Goal: Task Accomplishment & Management: Use online tool/utility

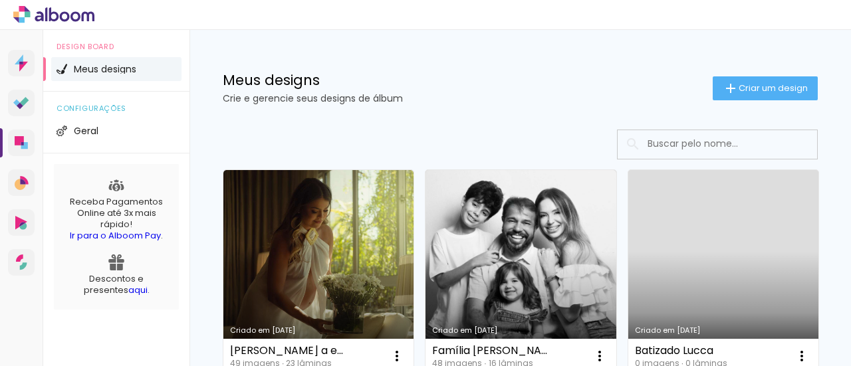
scroll to position [133, 0]
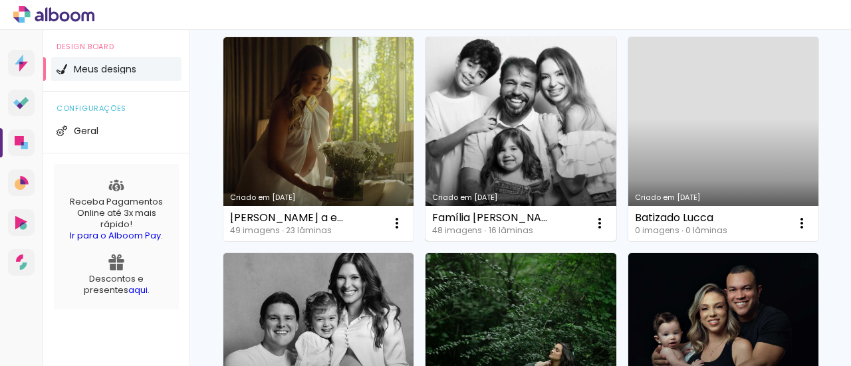
click at [512, 135] on link "Criado em [DATE]" at bounding box center [521, 139] width 190 height 204
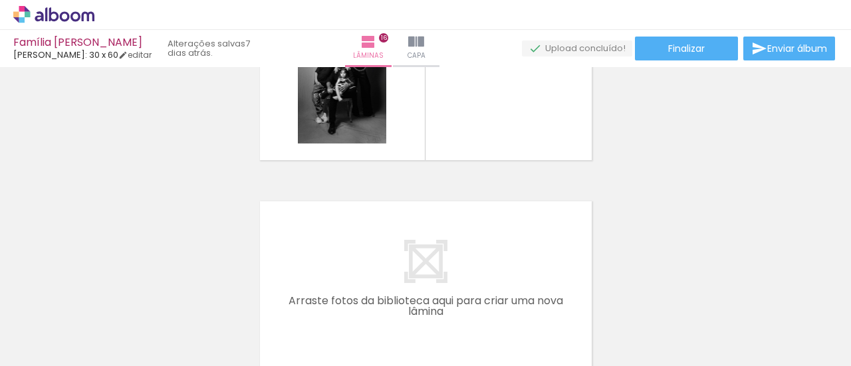
scroll to position [3141, 0]
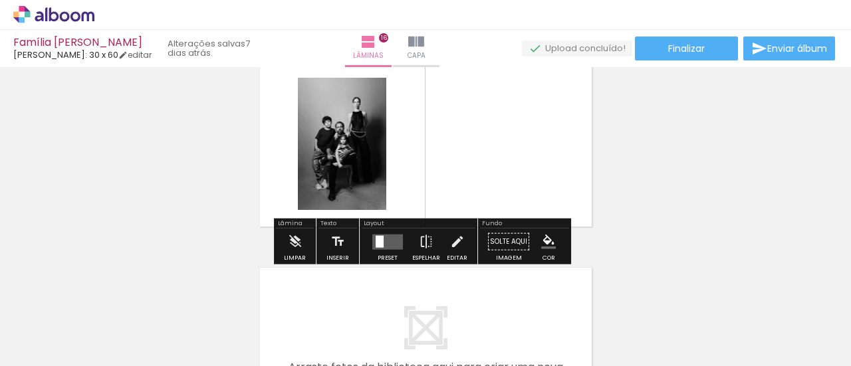
click at [0, 0] on input "Todas as fotos" at bounding box center [0, 0] width 0 height 0
click at [0, 0] on slot "Não utilizadas" at bounding box center [0, 0] width 0 height 0
type input "Não utilizadas"
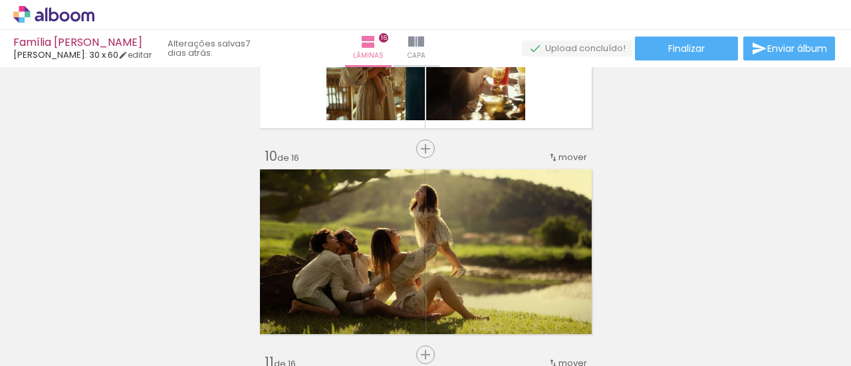
scroll to position [2062, 0]
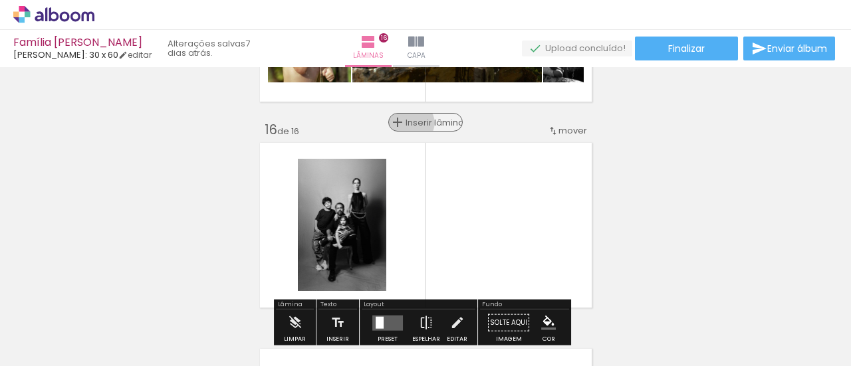
click at [413, 123] on span "Inserir lâmina" at bounding box center [432, 122] width 52 height 9
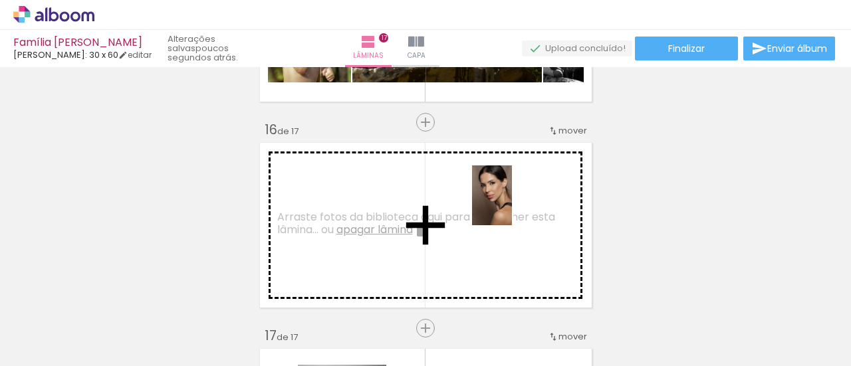
drag, startPoint x: 289, startPoint y: 333, endPoint x: 512, endPoint y: 206, distance: 257.4
click at [512, 206] on quentale-workspace at bounding box center [425, 183] width 851 height 366
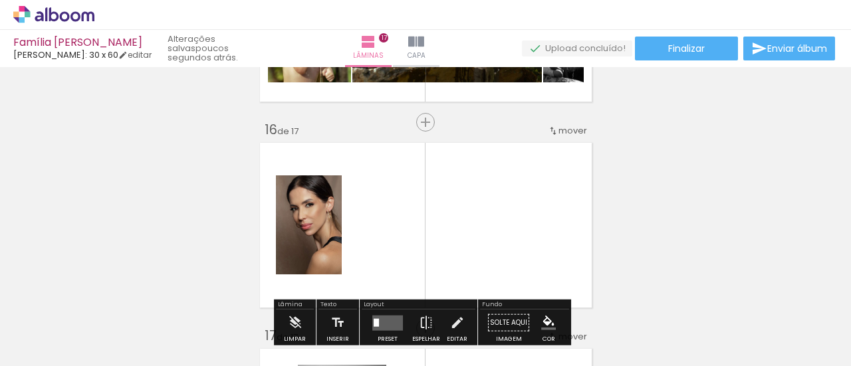
scroll to position [3126, 0]
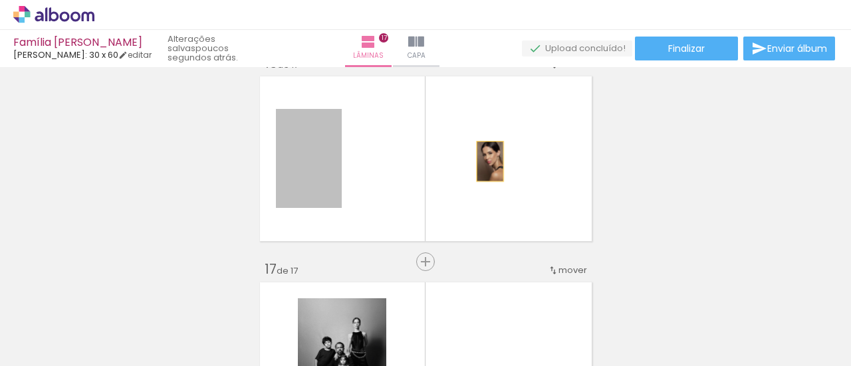
drag, startPoint x: 313, startPoint y: 164, endPoint x: 484, endPoint y: 160, distance: 171.0
click at [484, 161] on quentale-layouter at bounding box center [426, 158] width 340 height 173
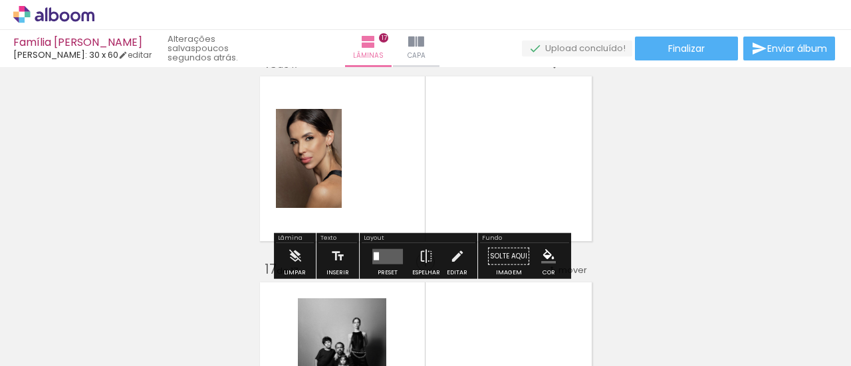
drag, startPoint x: 360, startPoint y: 327, endPoint x: 397, endPoint y: 142, distance: 189.1
click at [397, 142] on quentale-workspace at bounding box center [425, 183] width 851 height 366
click at [384, 162] on quentale-layouter at bounding box center [426, 158] width 340 height 173
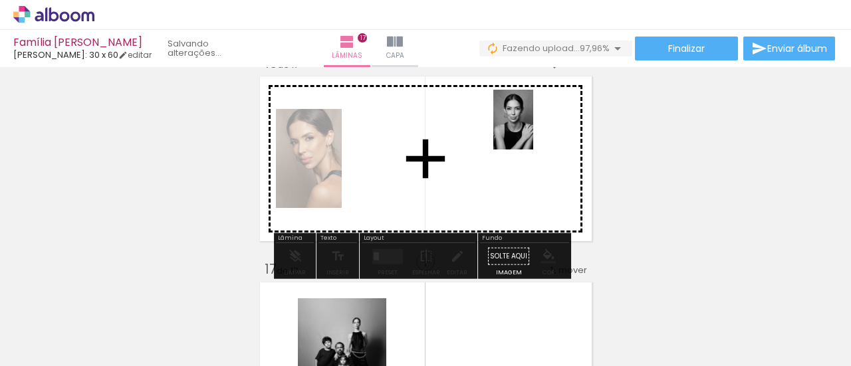
drag, startPoint x: 368, startPoint y: 333, endPoint x: 493, endPoint y: 155, distance: 217.2
click at [533, 126] on quentale-workspace at bounding box center [425, 183] width 851 height 366
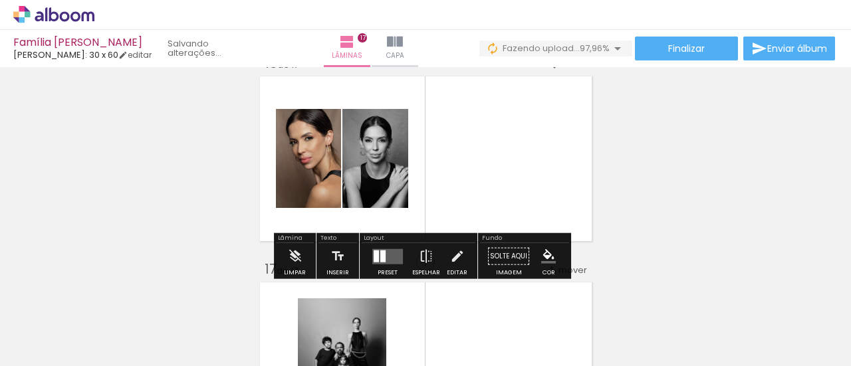
drag, startPoint x: 386, startPoint y: 260, endPoint x: 535, endPoint y: 231, distance: 151.8
click at [385, 261] on quentale-layouter at bounding box center [387, 256] width 31 height 15
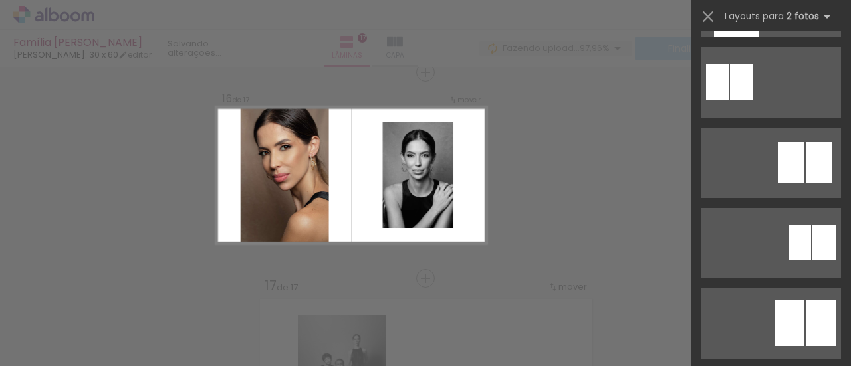
scroll to position [532, 0]
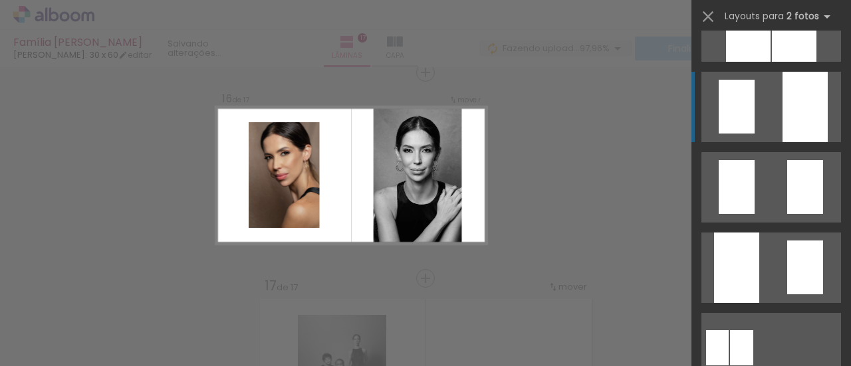
click at [788, 116] on div at bounding box center [805, 107] width 45 height 71
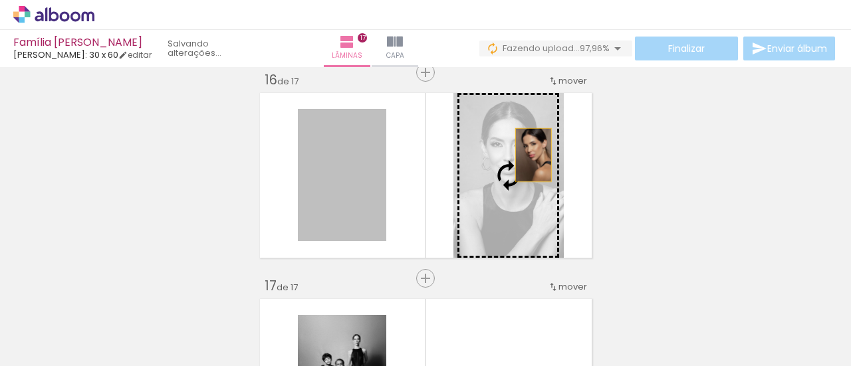
drag, startPoint x: 356, startPoint y: 190, endPoint x: 528, endPoint y: 155, distance: 175.0
click at [0, 0] on slot at bounding box center [0, 0] width 0 height 0
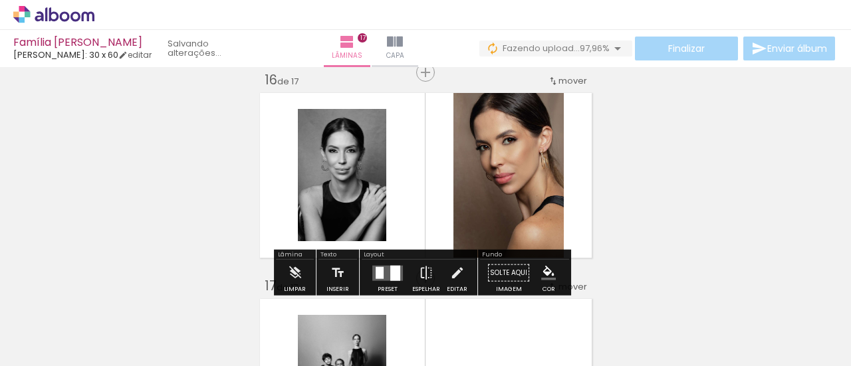
click at [524, 162] on quentale-photo at bounding box center [509, 175] width 110 height 173
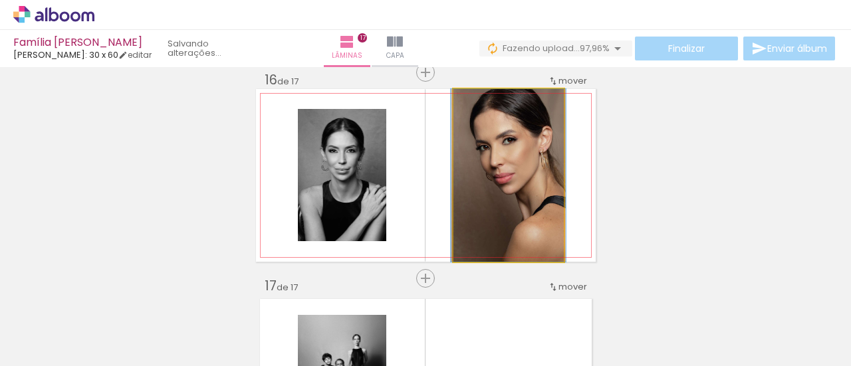
click at [524, 162] on quentale-photo at bounding box center [509, 175] width 110 height 173
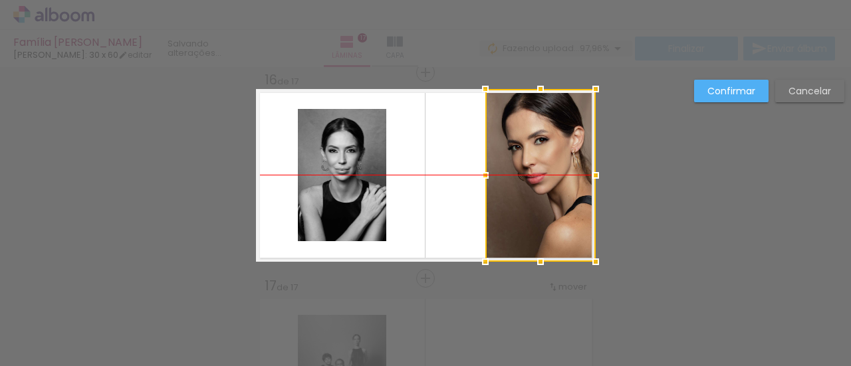
drag, startPoint x: 508, startPoint y: 174, endPoint x: 557, endPoint y: 165, distance: 50.0
click at [557, 165] on div at bounding box center [541, 175] width 110 height 173
click at [483, 181] on div at bounding box center [485, 175] width 27 height 27
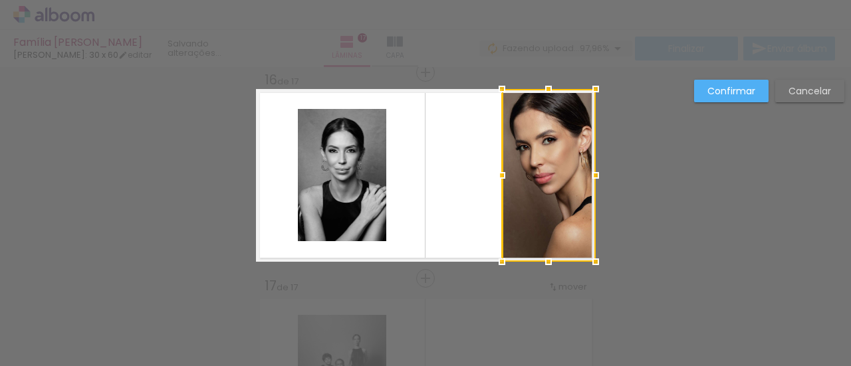
click at [482, 180] on album-spread "16 de 17" at bounding box center [426, 175] width 340 height 173
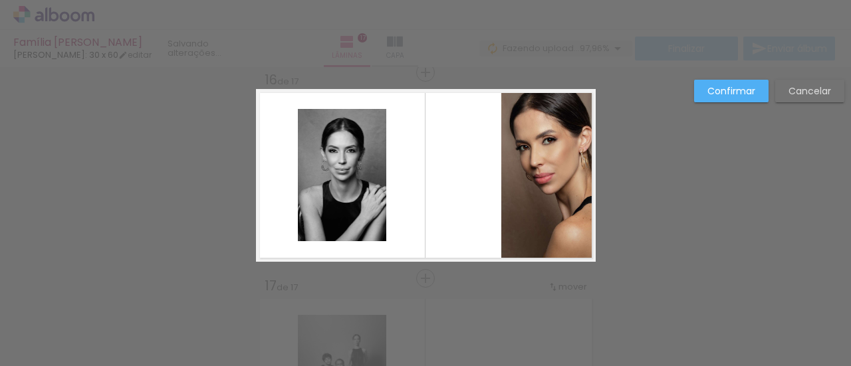
drag, startPoint x: 476, startPoint y: 182, endPoint x: 523, endPoint y: 166, distance: 49.0
click at [468, 183] on quentale-layouter at bounding box center [426, 175] width 340 height 173
click at [523, 166] on quentale-photo at bounding box center [548, 175] width 94 height 173
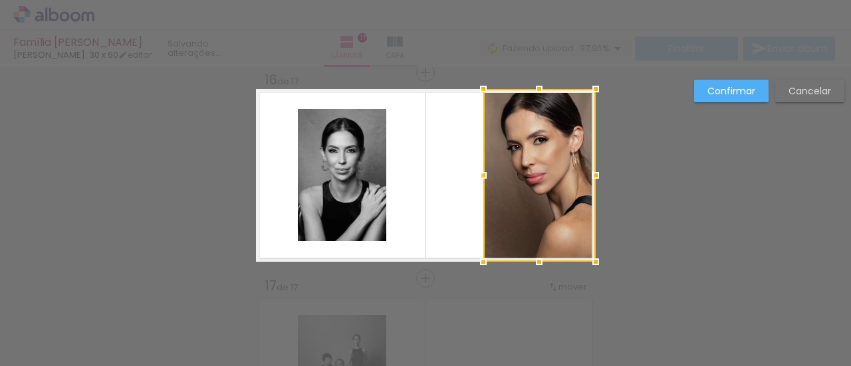
drag, startPoint x: 499, startPoint y: 177, endPoint x: 482, endPoint y: 177, distance: 17.3
click at [482, 177] on div at bounding box center [483, 175] width 27 height 27
click at [0, 0] on slot "Confirmar" at bounding box center [0, 0] width 0 height 0
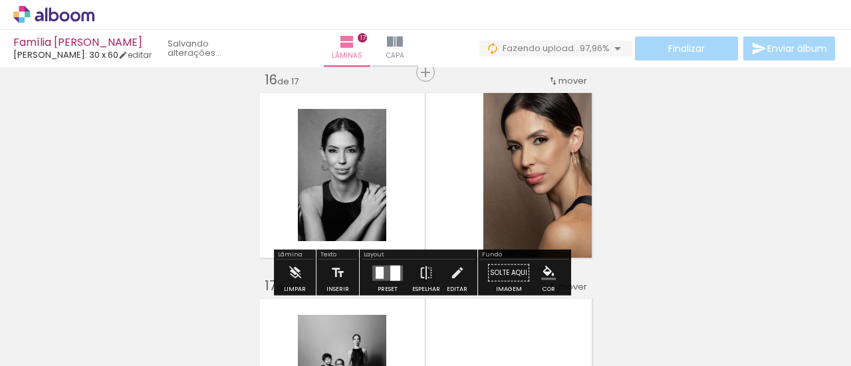
click at [335, 191] on quentale-photo at bounding box center [342, 175] width 88 height 132
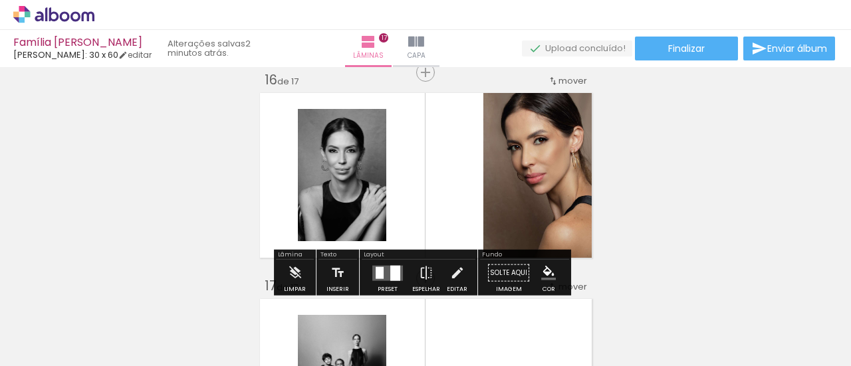
scroll to position [532, 0]
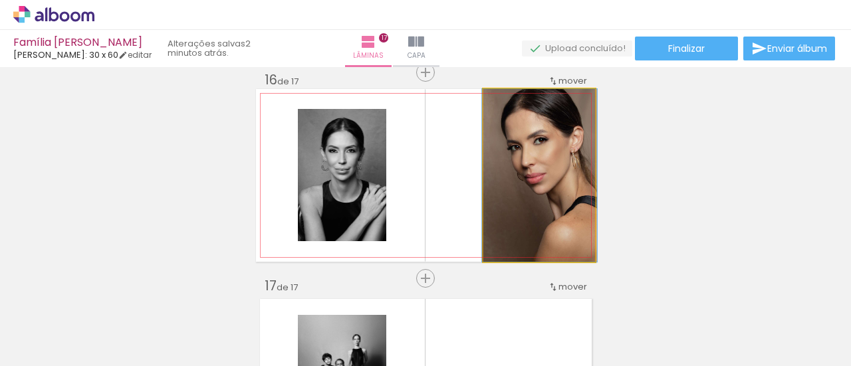
click at [540, 180] on quentale-photo at bounding box center [540, 175] width 112 height 173
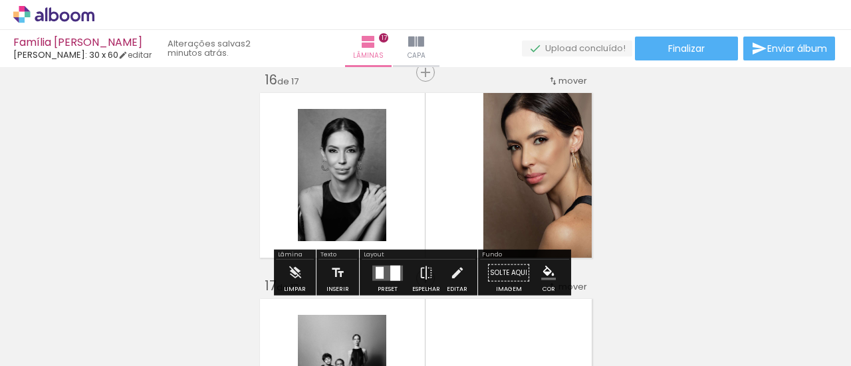
click at [484, 168] on quentale-photo at bounding box center [540, 175] width 112 height 173
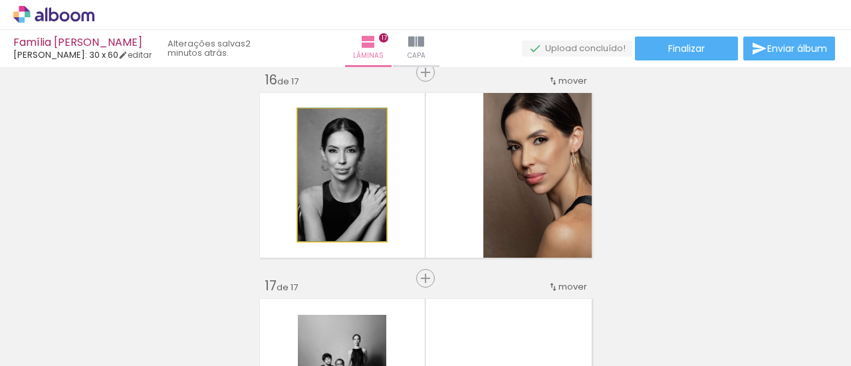
click at [376, 188] on quentale-photo at bounding box center [342, 175] width 88 height 132
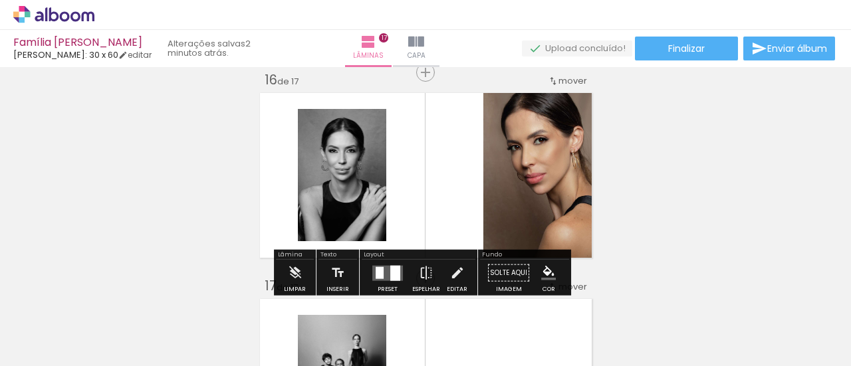
click at [351, 192] on quentale-photo at bounding box center [342, 175] width 88 height 132
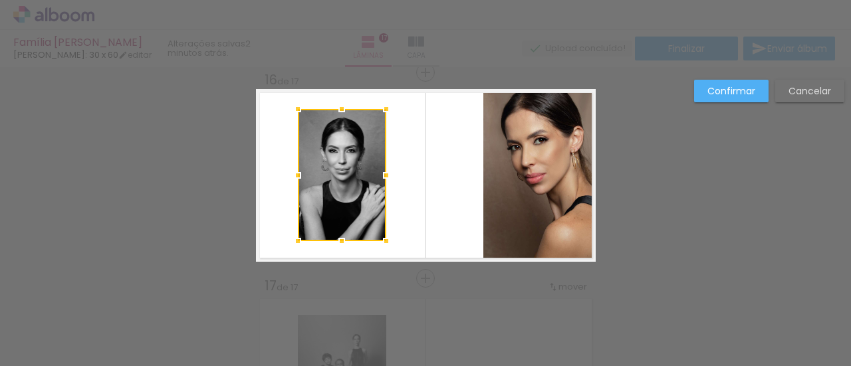
click at [749, 99] on paper-button "Confirmar" at bounding box center [731, 91] width 74 height 23
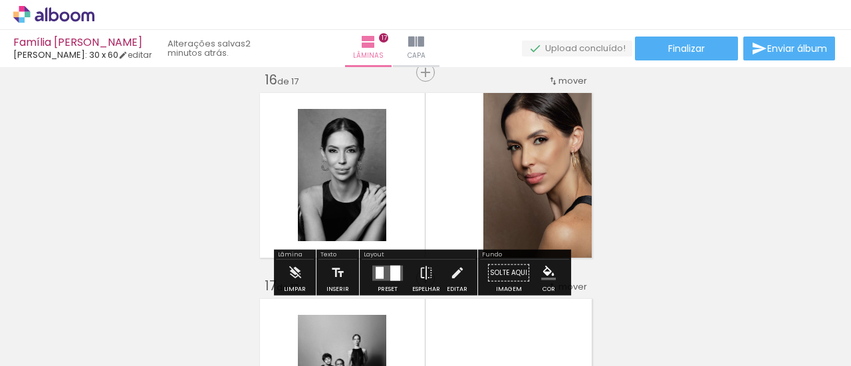
click at [391, 261] on div at bounding box center [388, 273] width 36 height 27
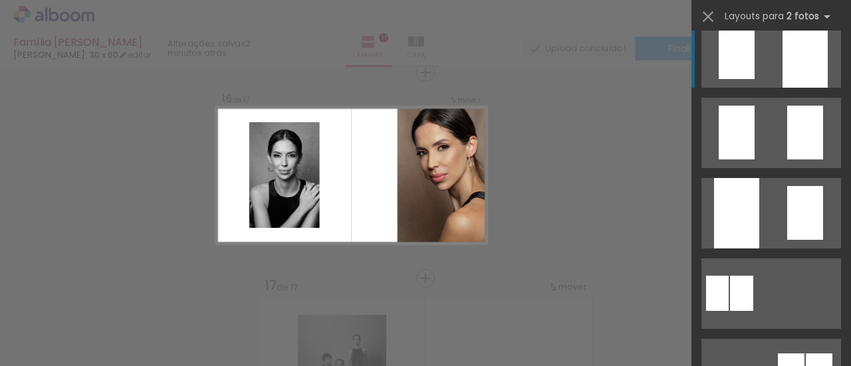
scroll to position [576, 0]
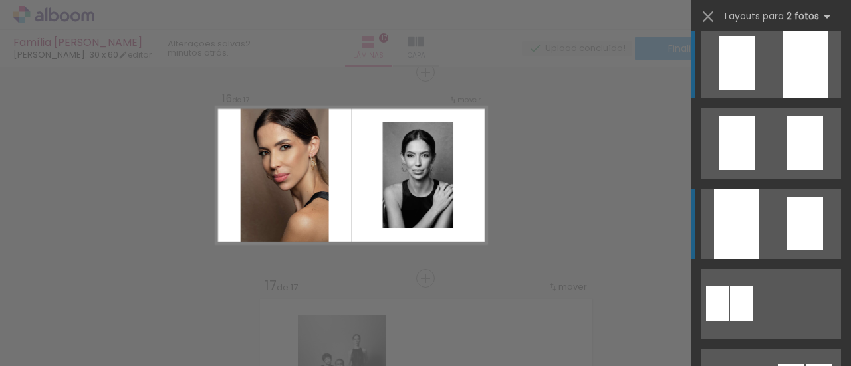
click at [754, 227] on div at bounding box center [736, 224] width 45 height 71
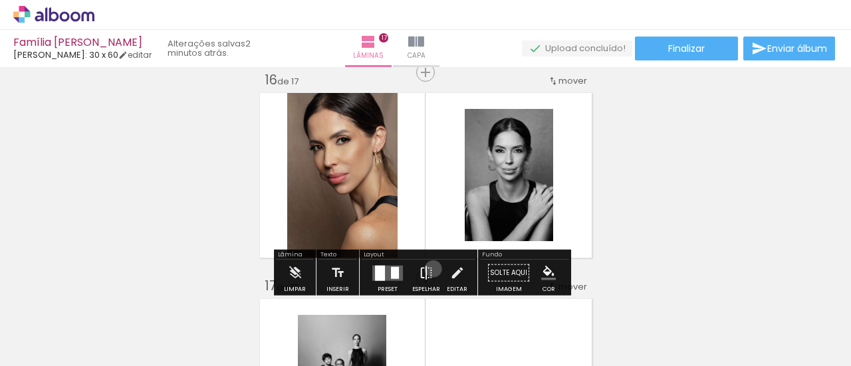
click at [430, 269] on paper-button "Espelhar" at bounding box center [426, 277] width 35 height 34
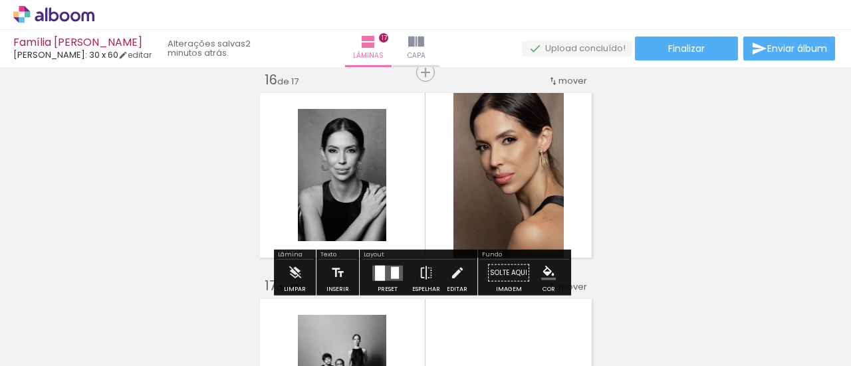
click at [504, 164] on quentale-photo at bounding box center [509, 175] width 110 height 173
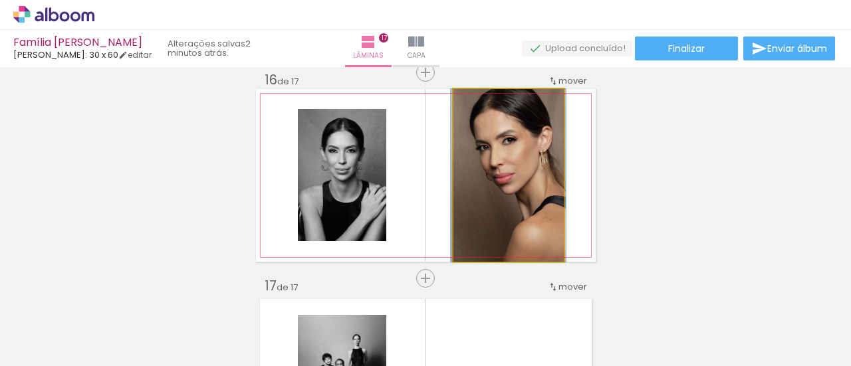
click at [504, 164] on quentale-photo at bounding box center [509, 175] width 110 height 173
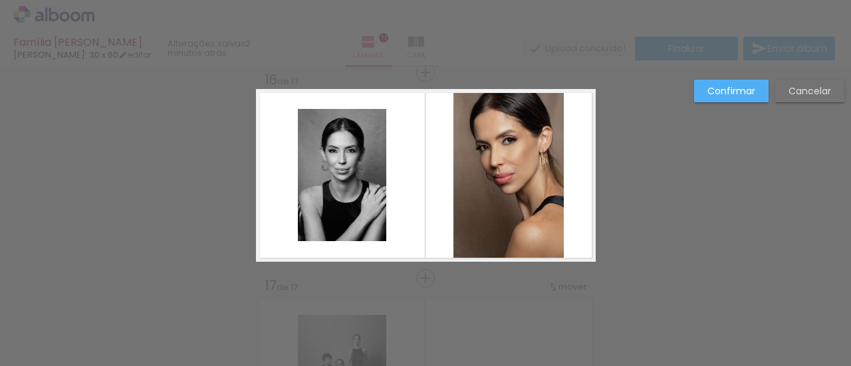
click at [503, 169] on quentale-photo at bounding box center [509, 175] width 110 height 173
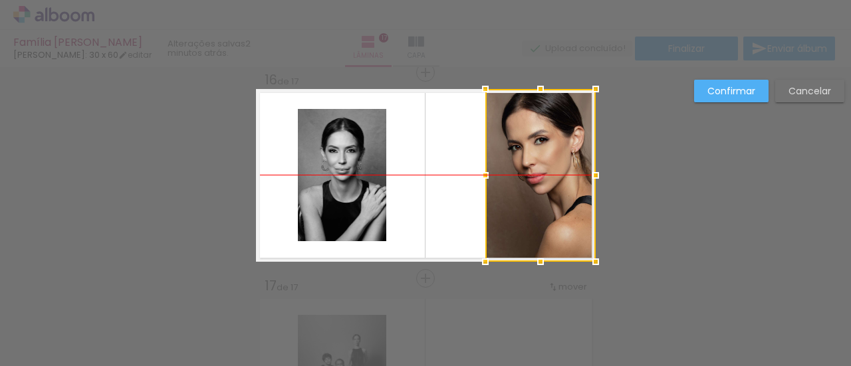
drag, startPoint x: 497, startPoint y: 168, endPoint x: 554, endPoint y: 171, distance: 56.6
click at [554, 171] on div at bounding box center [541, 175] width 110 height 173
click at [693, 95] on div "Confirmar Cancelar" at bounding box center [766, 96] width 157 height 33
click at [0, 0] on slot "Confirmar" at bounding box center [0, 0] width 0 height 0
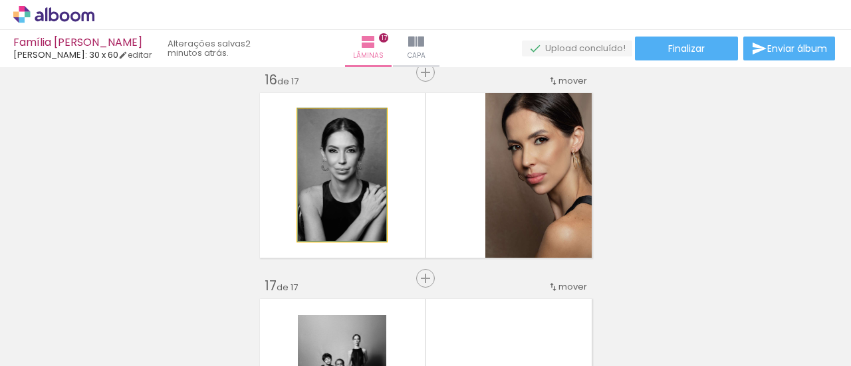
click at [353, 196] on quentale-photo at bounding box center [342, 175] width 88 height 132
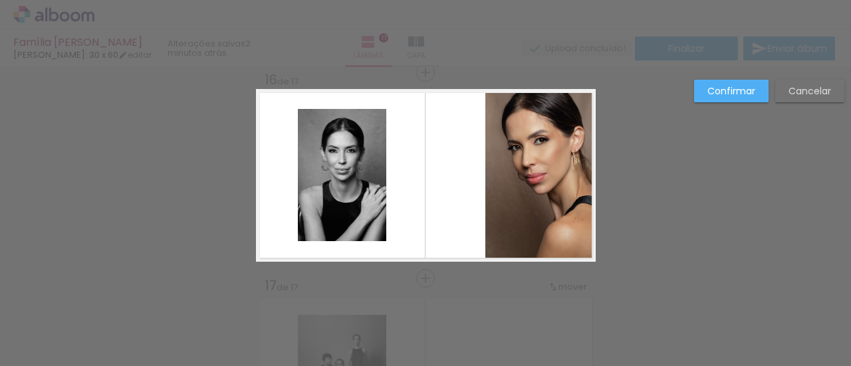
click at [334, 170] on quentale-photo at bounding box center [342, 175] width 88 height 132
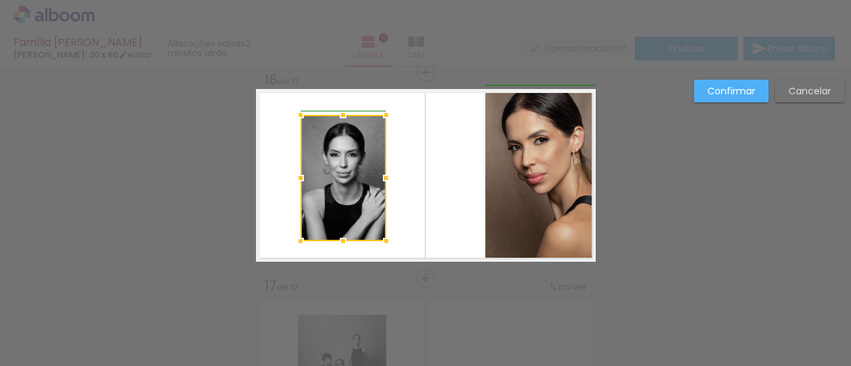
drag, startPoint x: 294, startPoint y: 109, endPoint x: 277, endPoint y: 112, distance: 16.8
click at [277, 112] on album-spread "16 de 17" at bounding box center [426, 175] width 340 height 173
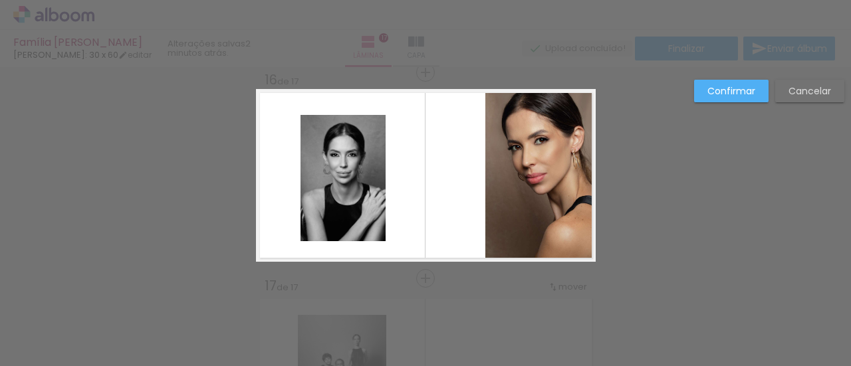
click at [386, 159] on quentale-layouter at bounding box center [426, 175] width 340 height 173
click at [346, 176] on quentale-photo at bounding box center [344, 178] width 86 height 126
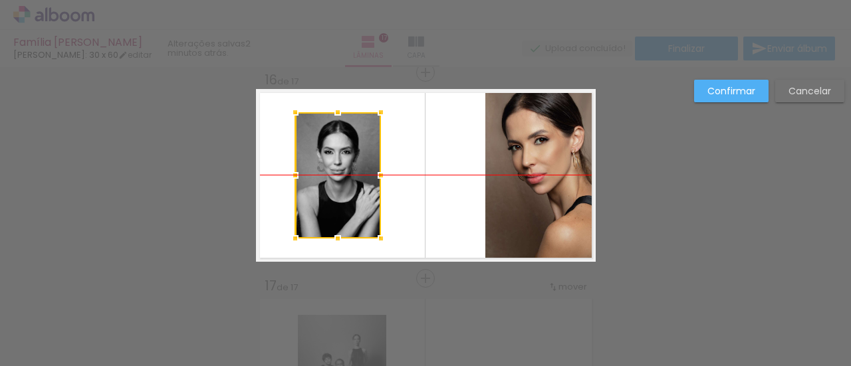
drag, startPoint x: 346, startPoint y: 176, endPoint x: 338, endPoint y: 174, distance: 8.2
click at [338, 174] on div at bounding box center [338, 175] width 86 height 126
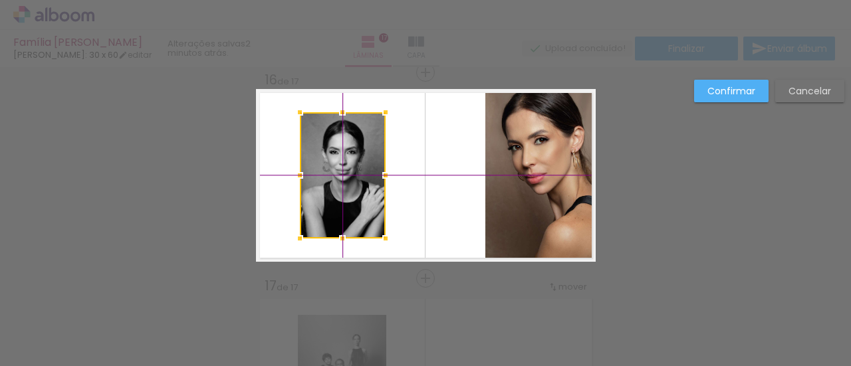
click at [343, 172] on div at bounding box center [343, 175] width 86 height 126
click at [0, 0] on slot "Confirmar" at bounding box center [0, 0] width 0 height 0
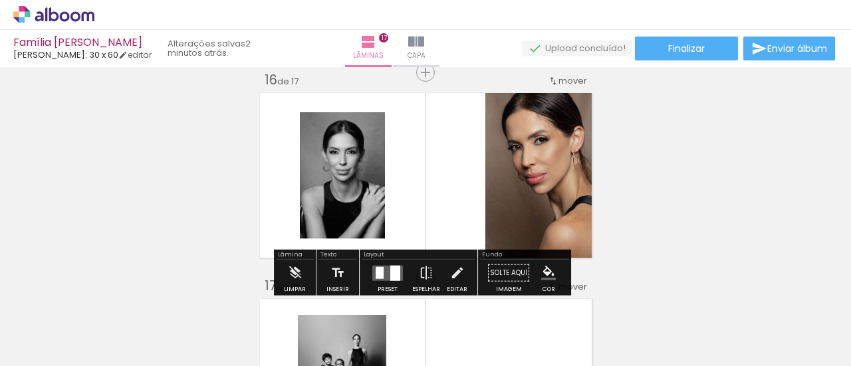
click at [557, 176] on quentale-photo at bounding box center [541, 175] width 110 height 173
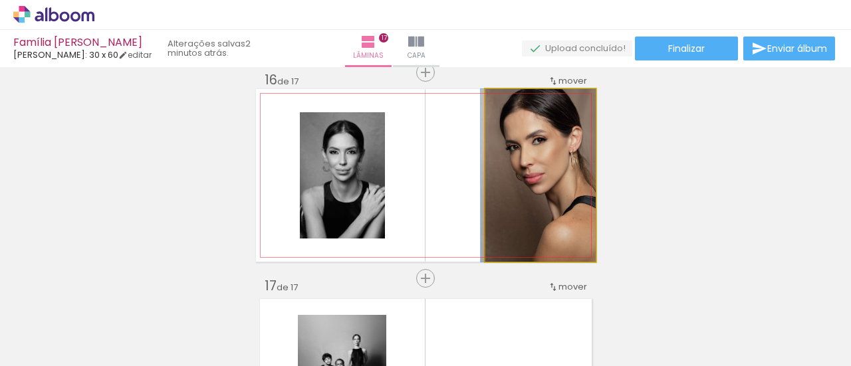
drag, startPoint x: 557, startPoint y: 176, endPoint x: 547, endPoint y: 179, distance: 10.5
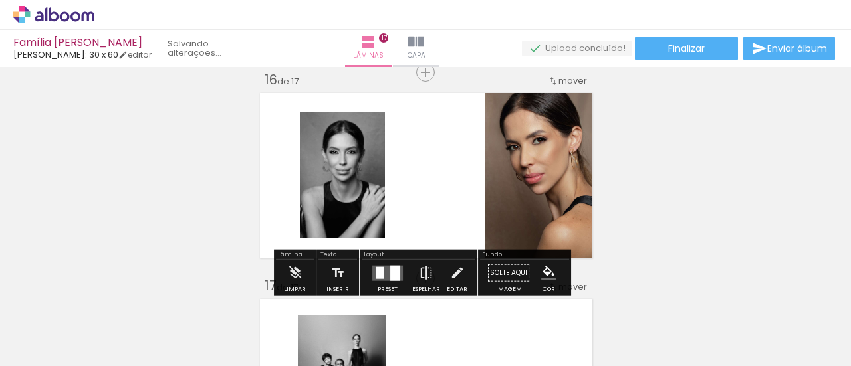
click at [490, 179] on quentale-photo at bounding box center [541, 175] width 110 height 173
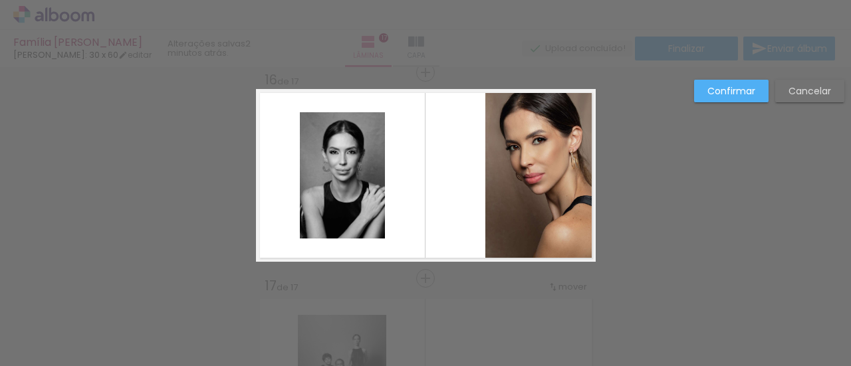
click at [490, 179] on quentale-photo at bounding box center [541, 175] width 110 height 173
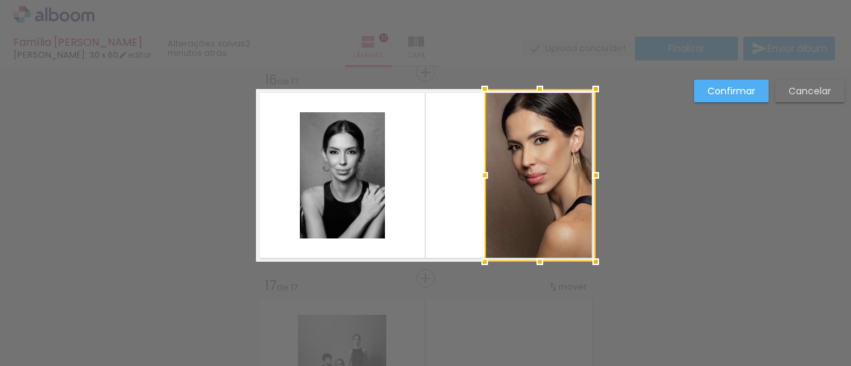
click at [480, 177] on div at bounding box center [485, 175] width 27 height 27
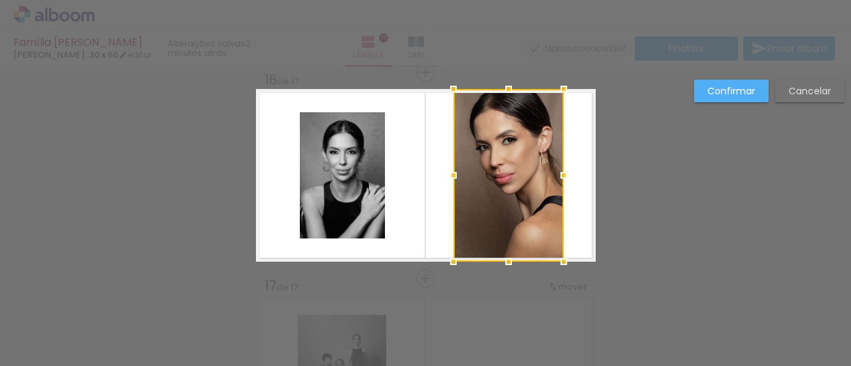
click at [534, 170] on div at bounding box center [509, 175] width 110 height 173
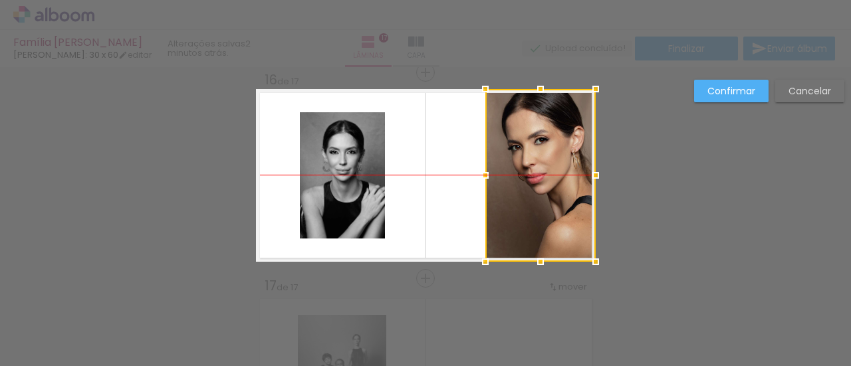
drag, startPoint x: 538, startPoint y: 167, endPoint x: 570, endPoint y: 164, distance: 32.0
click at [570, 164] on div at bounding box center [541, 175] width 110 height 173
click at [0, 0] on slot "Confirmar" at bounding box center [0, 0] width 0 height 0
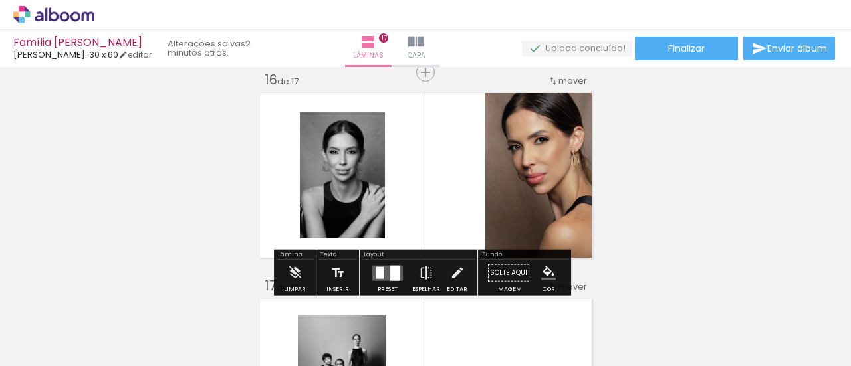
click at [581, 194] on quentale-photo at bounding box center [541, 175] width 110 height 173
click at [539, 174] on quentale-photo at bounding box center [541, 175] width 110 height 173
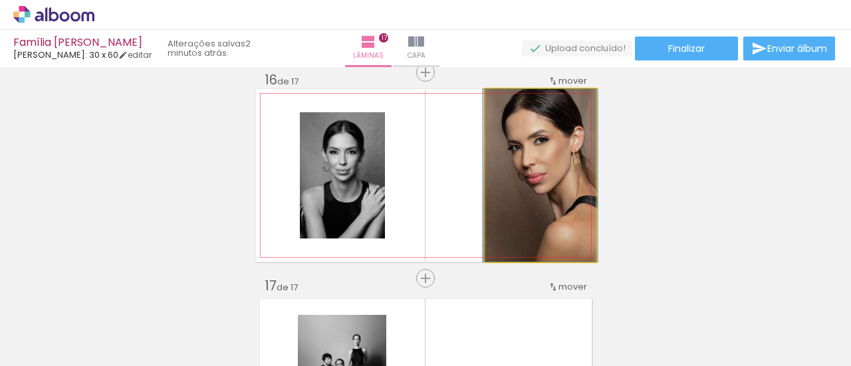
click at [539, 174] on quentale-photo at bounding box center [541, 175] width 110 height 173
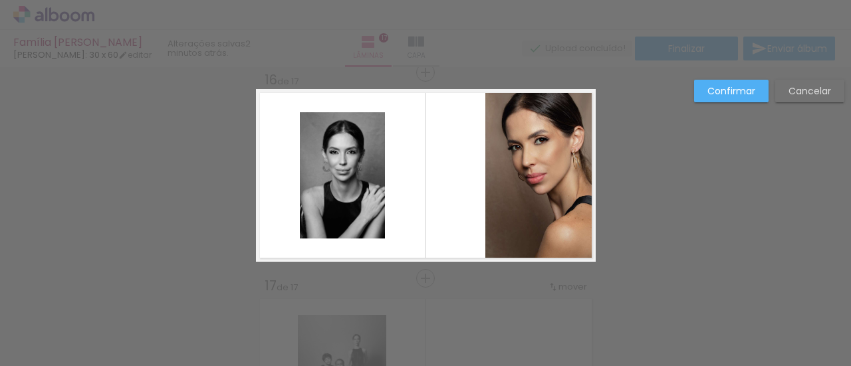
click at [539, 174] on quentale-photo at bounding box center [541, 175] width 110 height 173
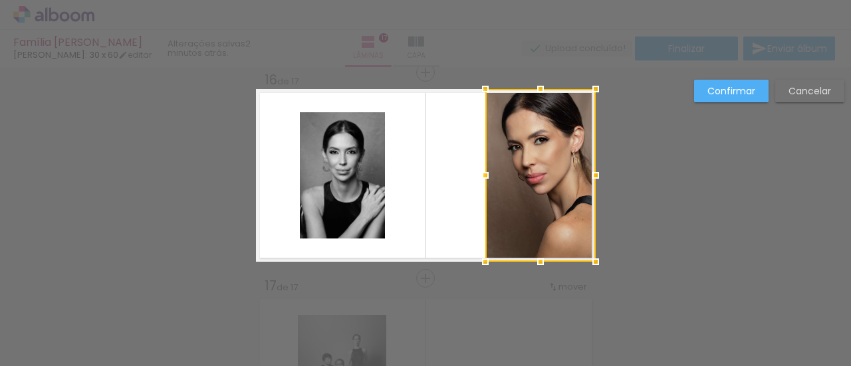
click at [478, 178] on div at bounding box center [485, 175] width 27 height 27
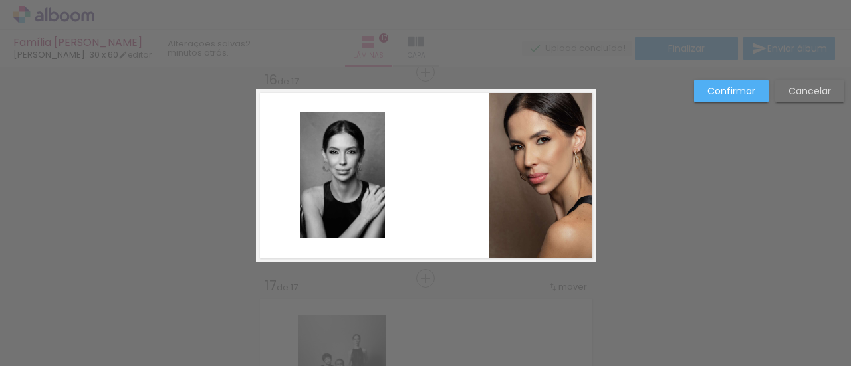
click at [477, 179] on quentale-layouter at bounding box center [426, 175] width 340 height 173
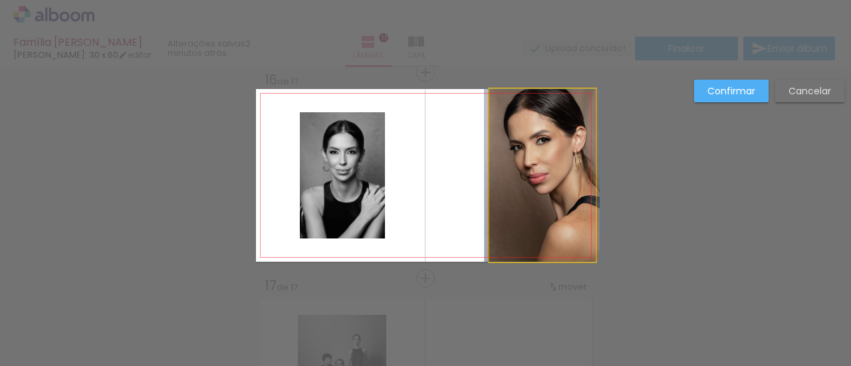
click at [497, 174] on quentale-photo at bounding box center [543, 175] width 106 height 173
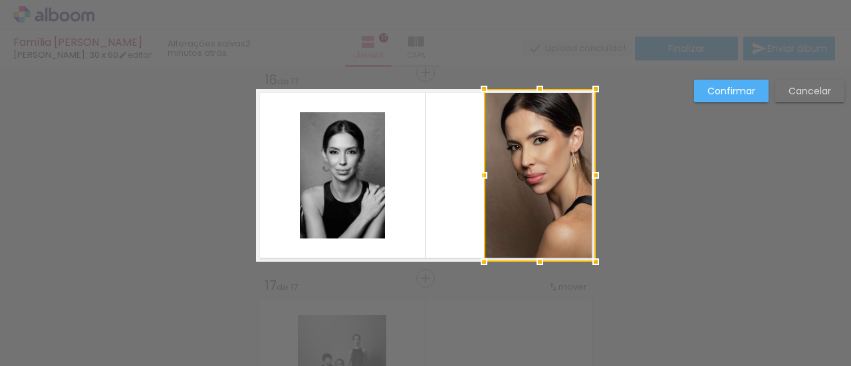
click at [482, 174] on div at bounding box center [484, 175] width 27 height 27
click at [0, 0] on slot "Confirmar" at bounding box center [0, 0] width 0 height 0
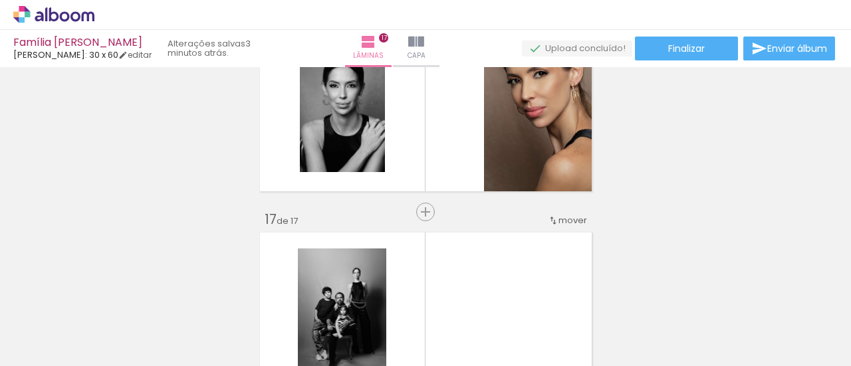
scroll to position [3109, 0]
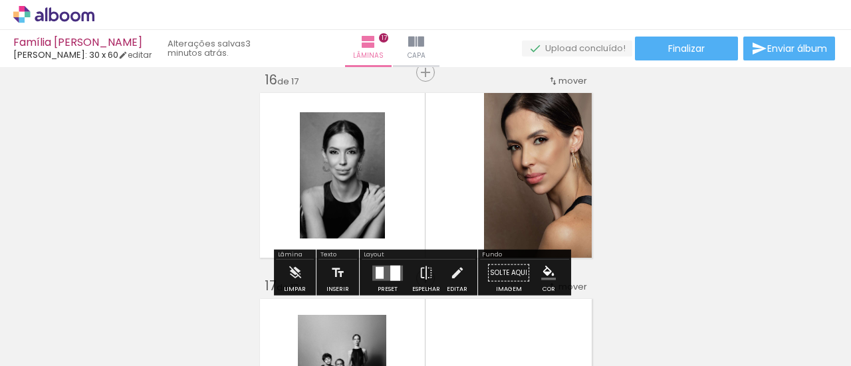
click at [370, 181] on quentale-photo at bounding box center [343, 175] width 86 height 126
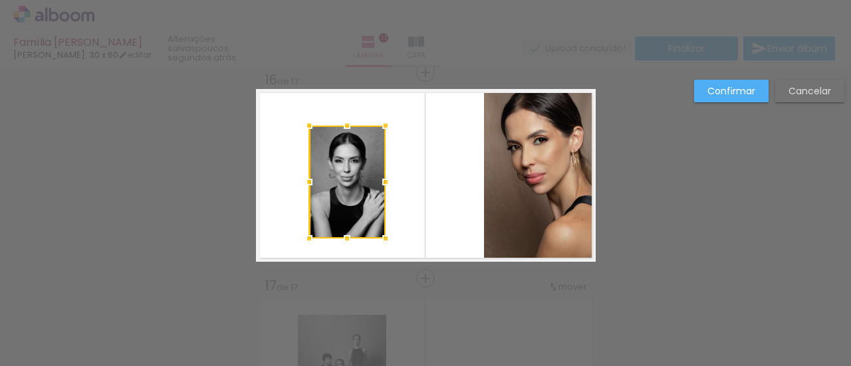
drag, startPoint x: 293, startPoint y: 110, endPoint x: 302, endPoint y: 123, distance: 16.2
click at [302, 123] on div at bounding box center [309, 125] width 27 height 27
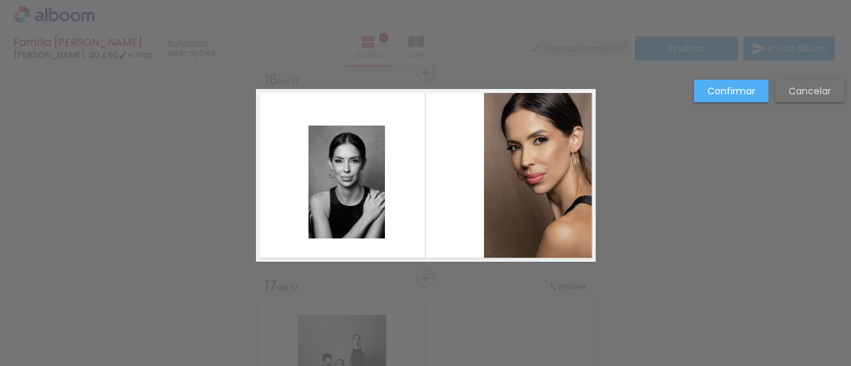
click at [345, 176] on quentale-photo at bounding box center [347, 182] width 76 height 113
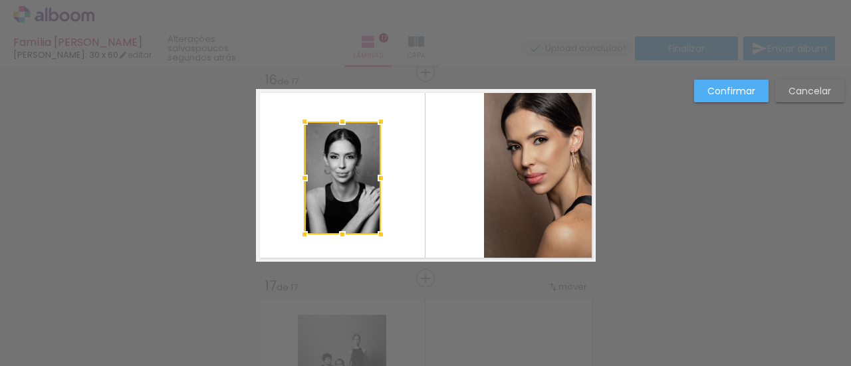
click at [343, 182] on div at bounding box center [343, 178] width 76 height 113
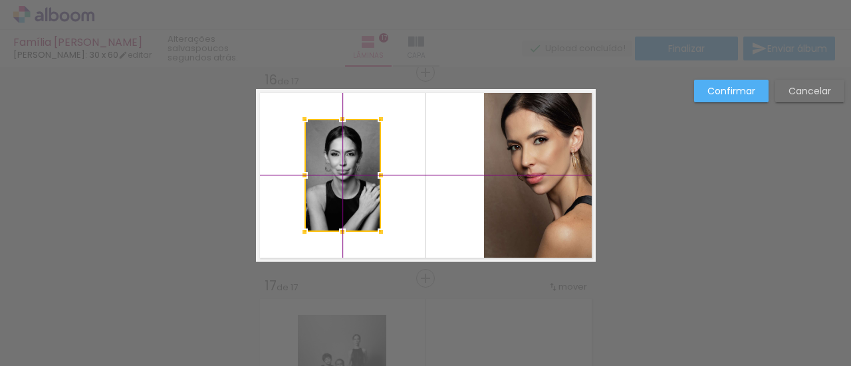
click at [347, 176] on div at bounding box center [343, 175] width 76 height 113
click at [742, 82] on paper-button "Confirmar" at bounding box center [731, 91] width 74 height 23
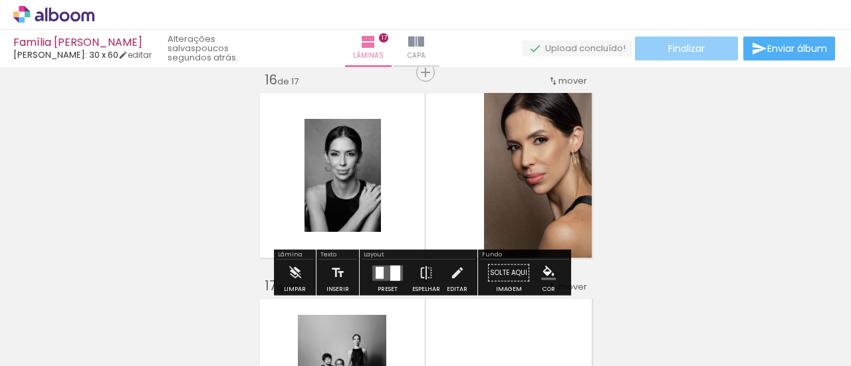
click at [681, 49] on span "Finalizar" at bounding box center [686, 48] width 37 height 9
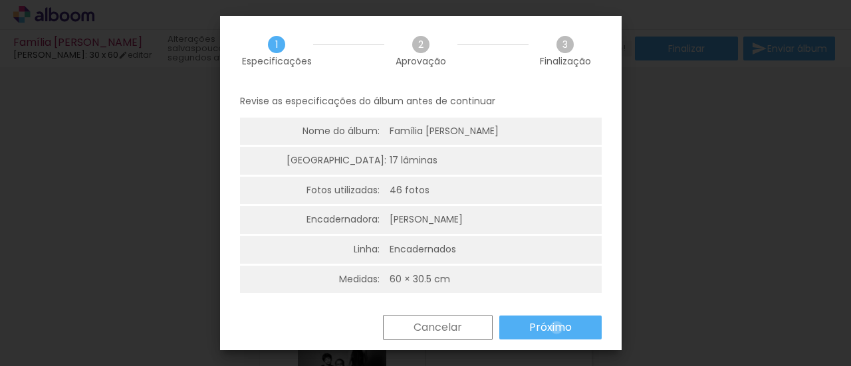
click at [0, 0] on slot "Próximo" at bounding box center [0, 0] width 0 height 0
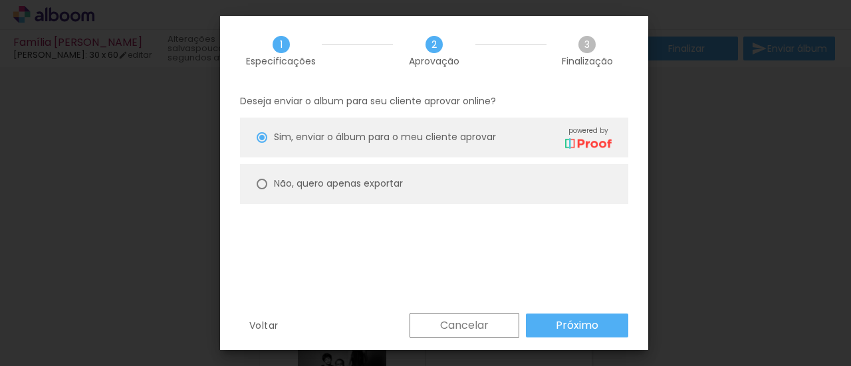
click at [402, 206] on paper-radio-group "Sim, enviar o álbum para o meu cliente aprovar powered by Não, quero apenas exp…" at bounding box center [434, 164] width 388 height 93
click at [442, 188] on paper-radio-button "Não, quero apenas exportar" at bounding box center [434, 184] width 388 height 40
type paper-radio-button "on"
click at [0, 0] on slot "Próximo" at bounding box center [0, 0] width 0 height 0
type input "Alta, 300 DPI"
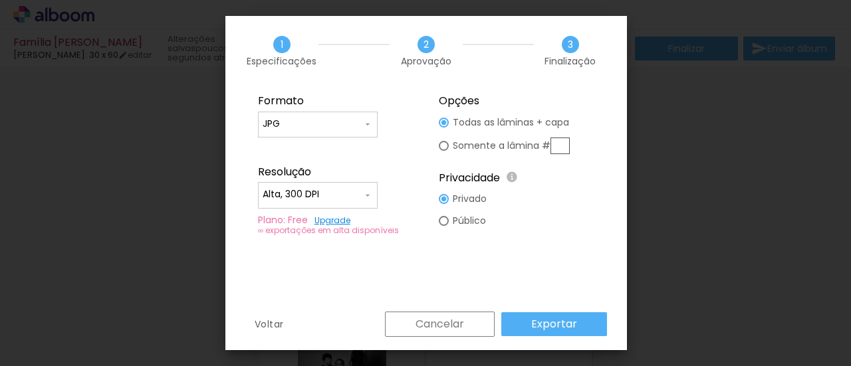
click at [306, 126] on input "JPG" at bounding box center [313, 124] width 100 height 13
click at [292, 154] on paper-item "PDF" at bounding box center [318, 149] width 120 height 27
type input "PDF"
click at [0, 0] on slot "Exportar" at bounding box center [0, 0] width 0 height 0
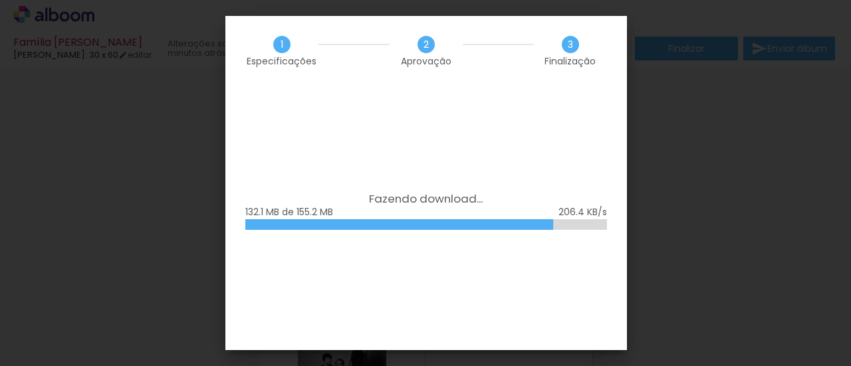
scroll to position [576, 0]
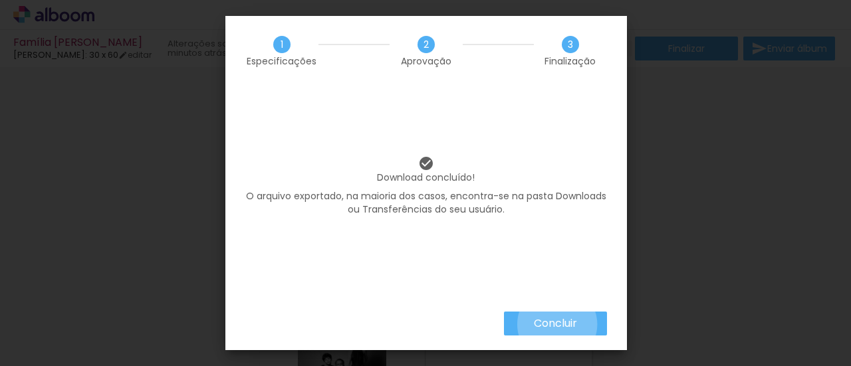
click at [0, 0] on slot "Concluir" at bounding box center [0, 0] width 0 height 0
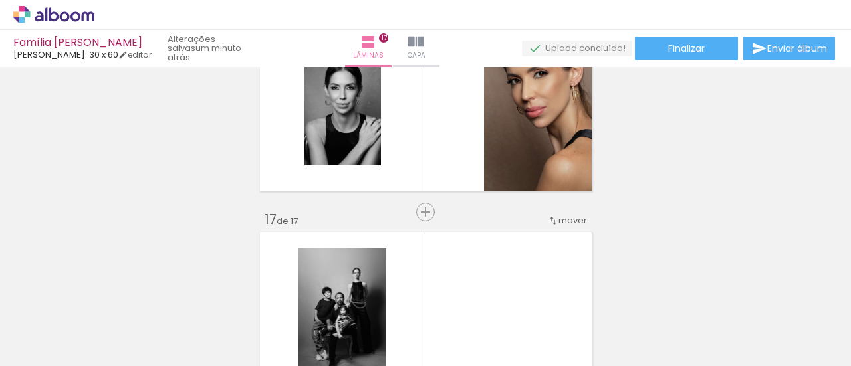
scroll to position [3109, 0]
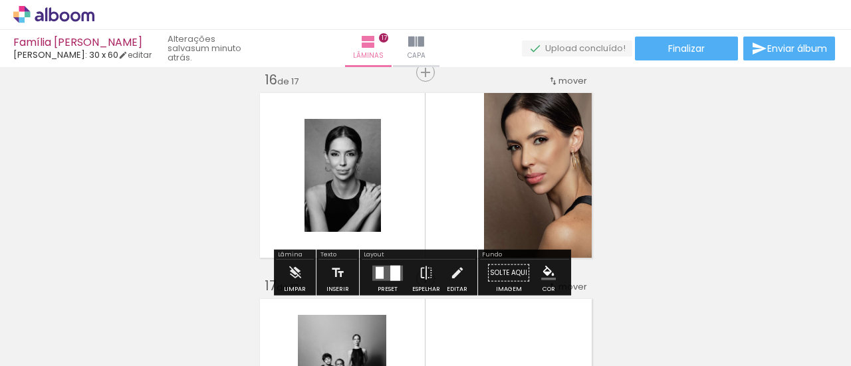
scroll to position [576, 0]
